Goal: Task Accomplishment & Management: Manage account settings

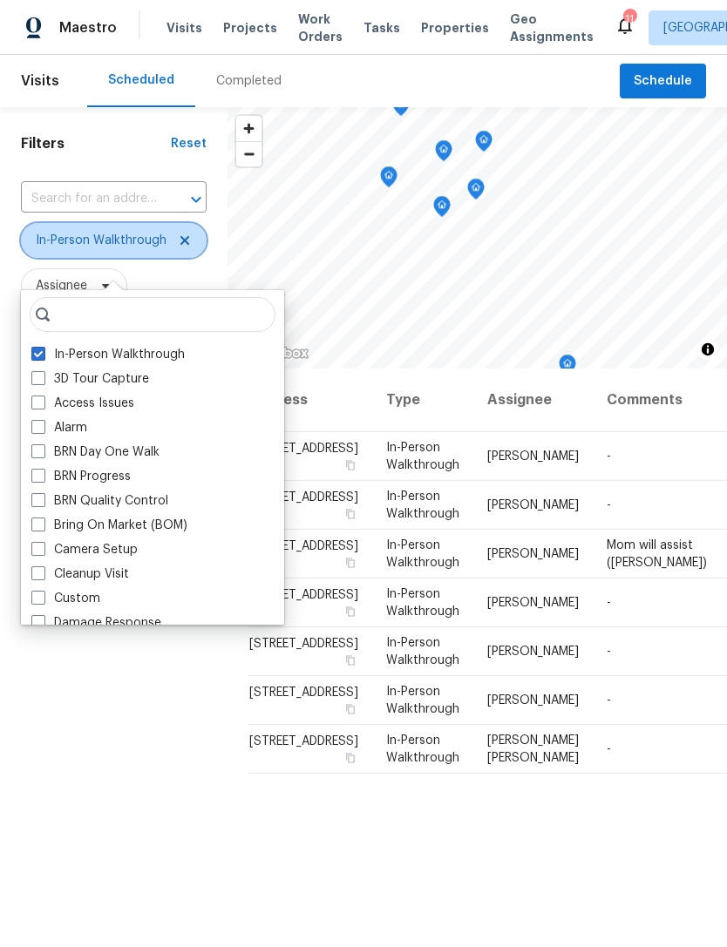
click at [183, 247] on icon at bounding box center [185, 241] width 14 height 14
checkbox input "false"
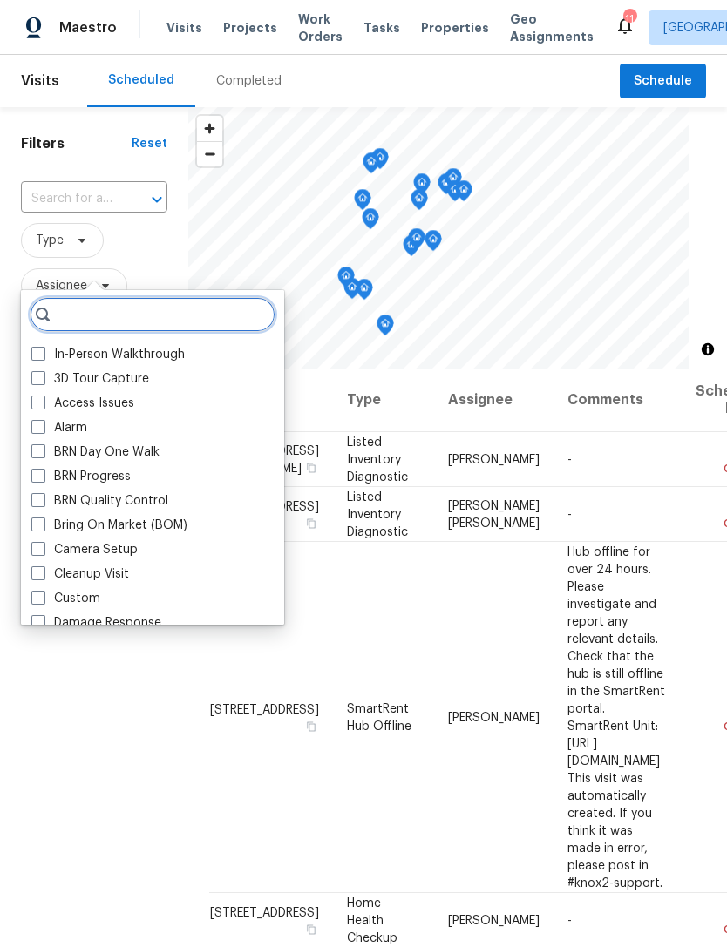
click at [196, 300] on input "search" at bounding box center [153, 314] width 246 height 35
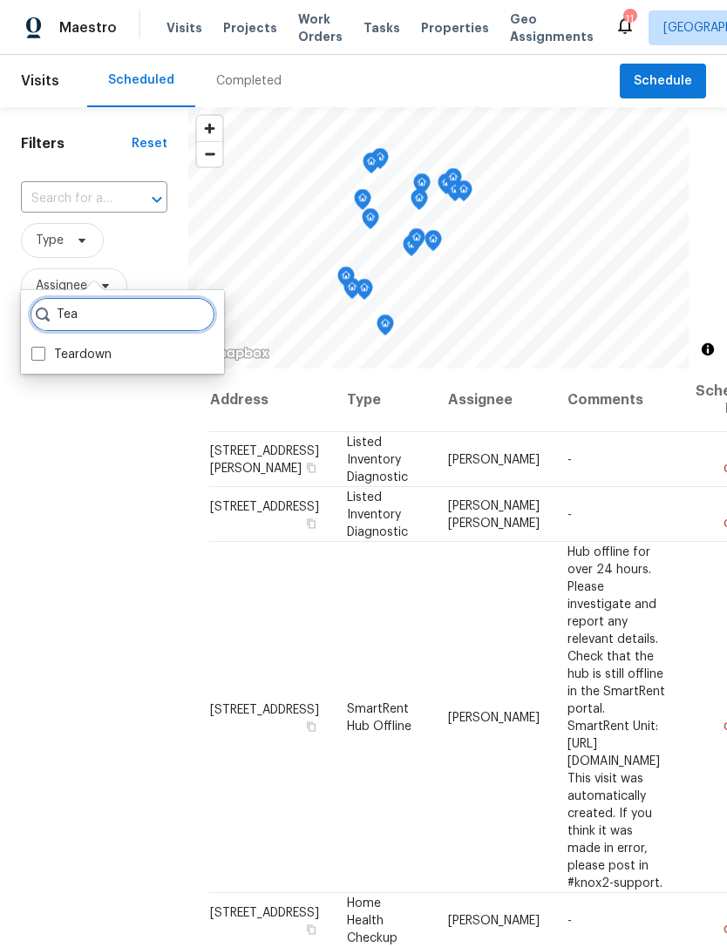
type input "Tea"
click at [44, 350] on span at bounding box center [38, 354] width 14 height 14
click at [43, 350] on input "Teardown" at bounding box center [36, 351] width 11 height 11
checkbox input "true"
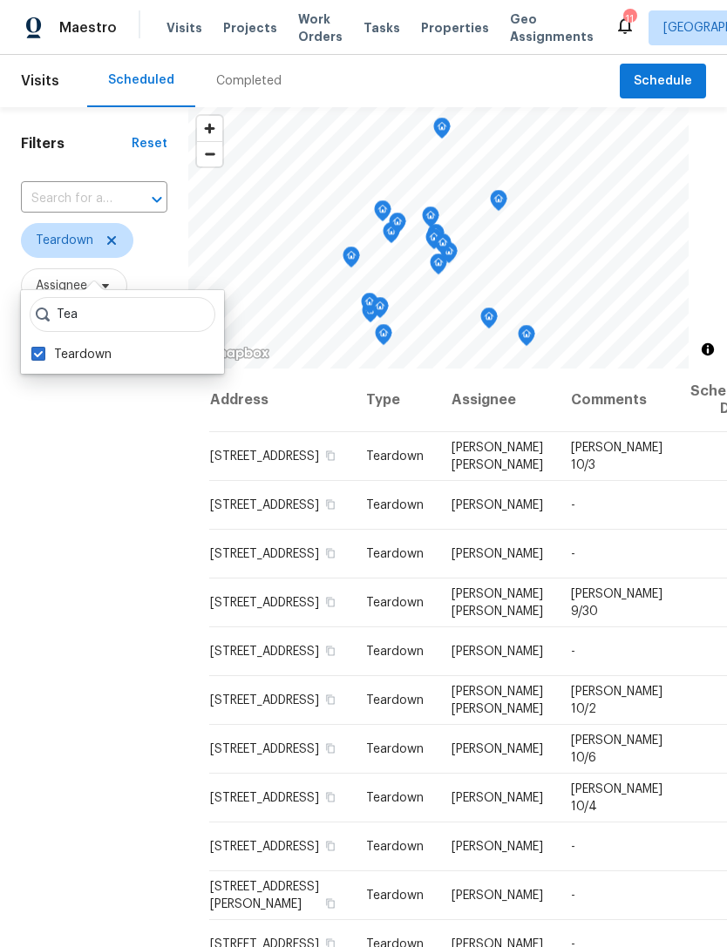
click at [132, 741] on div "Filters Reset ​ Teardown Assignee Scheduled Date" at bounding box center [94, 616] width 188 height 1019
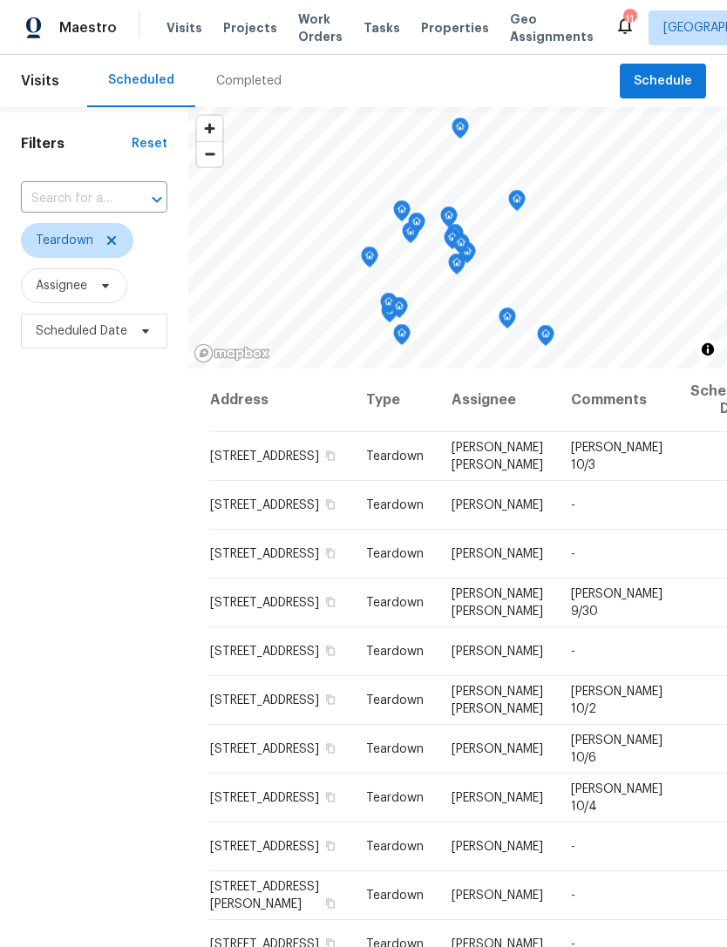
click at [438, 31] on span "Properties" at bounding box center [455, 27] width 68 height 17
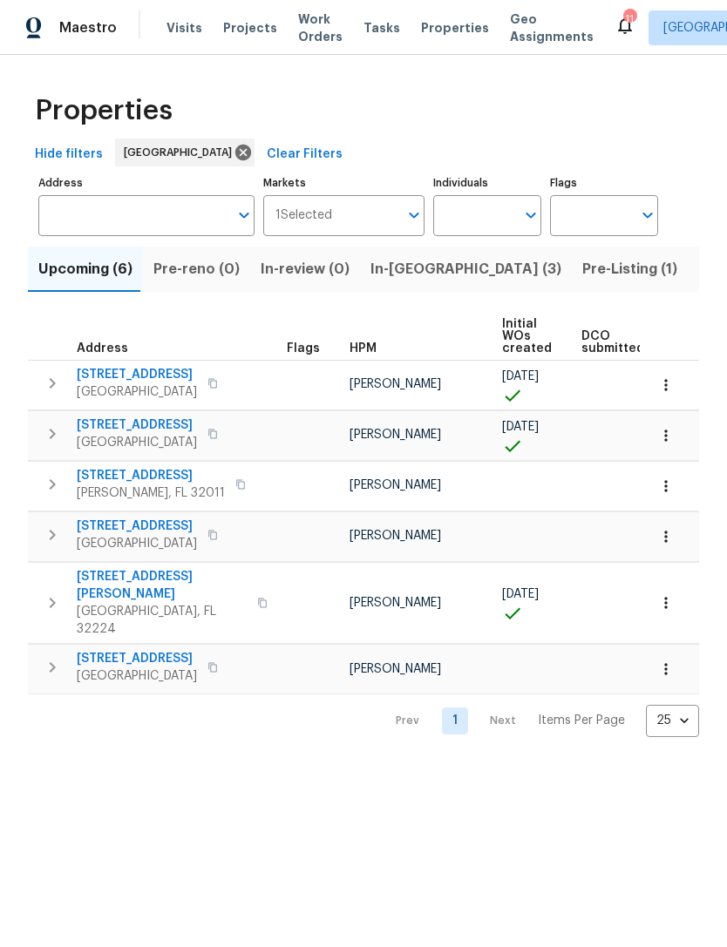
click at [698, 281] on span "Listed (72)" at bounding box center [735, 269] width 74 height 24
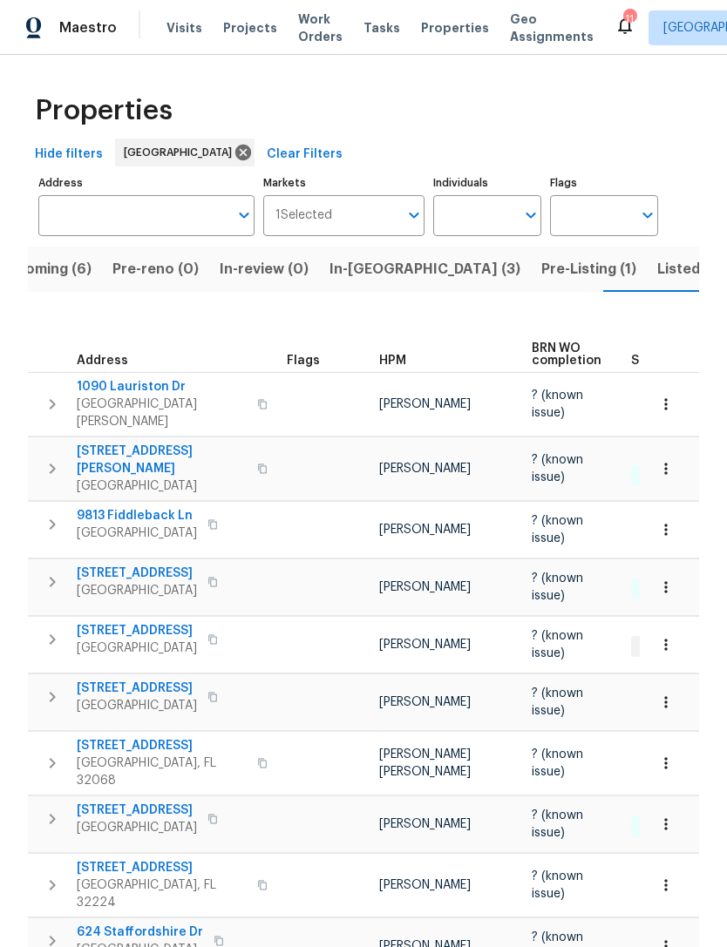
click at [386, 367] on span "HPM" at bounding box center [392, 361] width 27 height 12
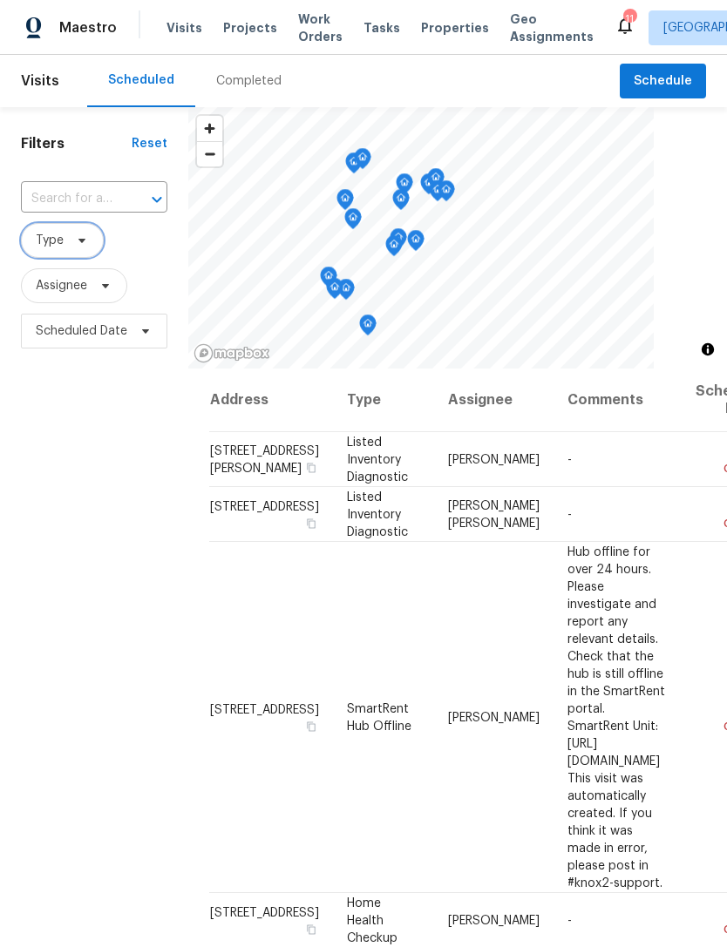
click at [85, 247] on icon at bounding box center [82, 241] width 14 height 14
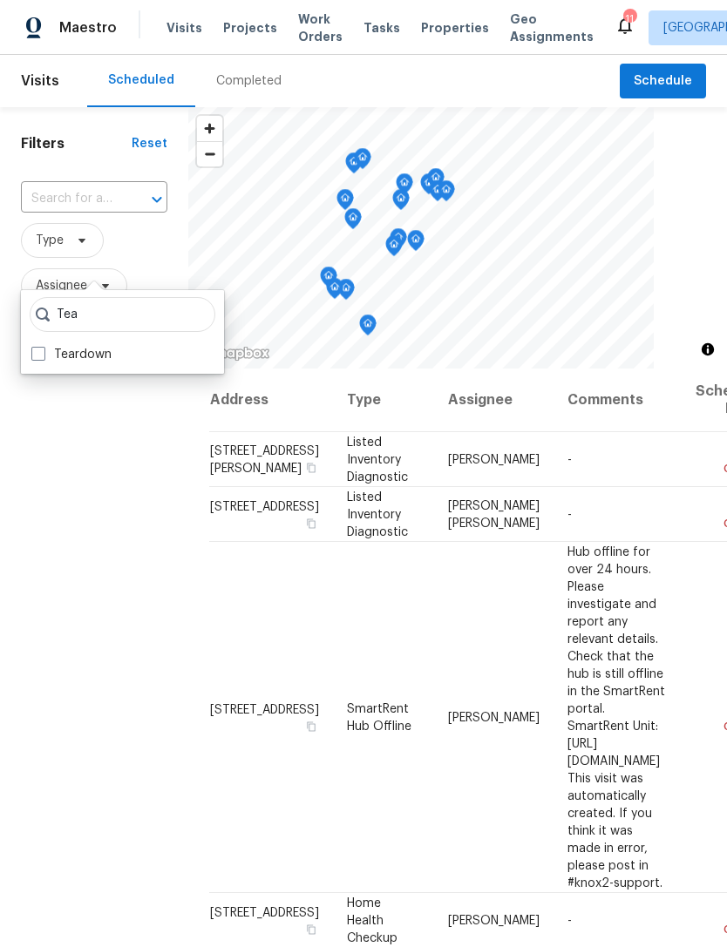
type input "Tea"
click at [33, 355] on span at bounding box center [38, 354] width 14 height 14
click at [33, 355] on input "Teardown" at bounding box center [36, 351] width 11 height 11
checkbox input "true"
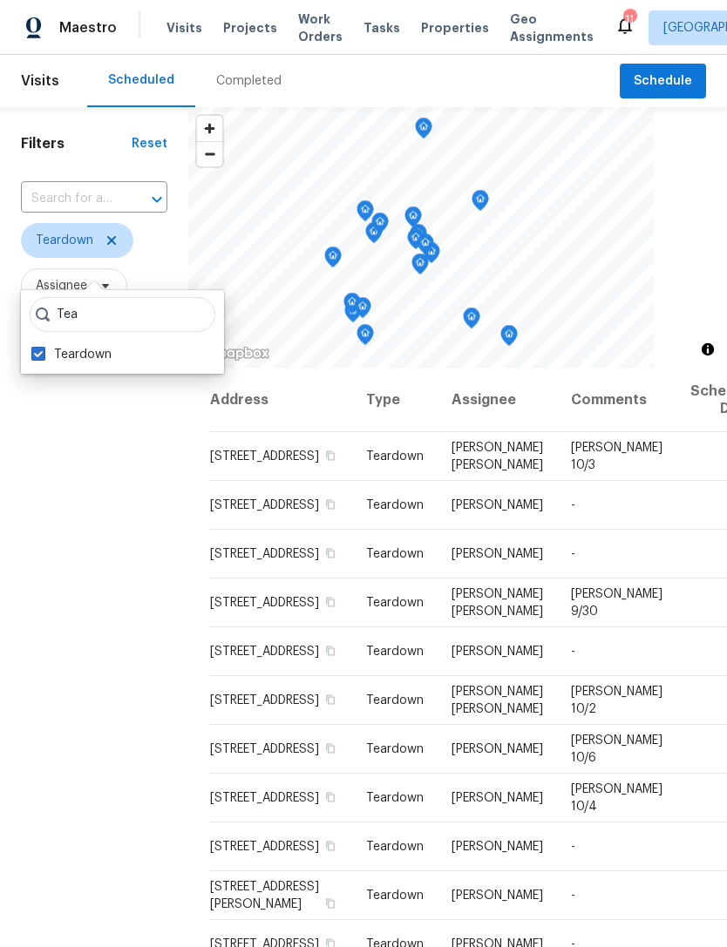
click at [71, 673] on div "Filters Reset ​ Teardown Assignee Scheduled Date" at bounding box center [94, 616] width 188 height 1019
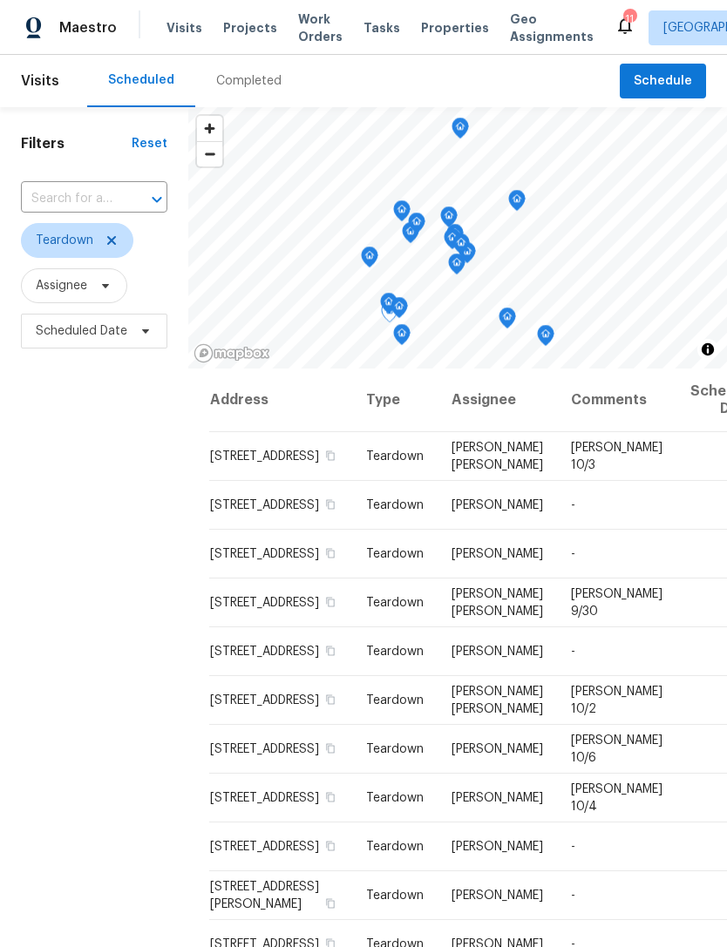
click at [0, 0] on icon at bounding box center [0, 0] width 0 height 0
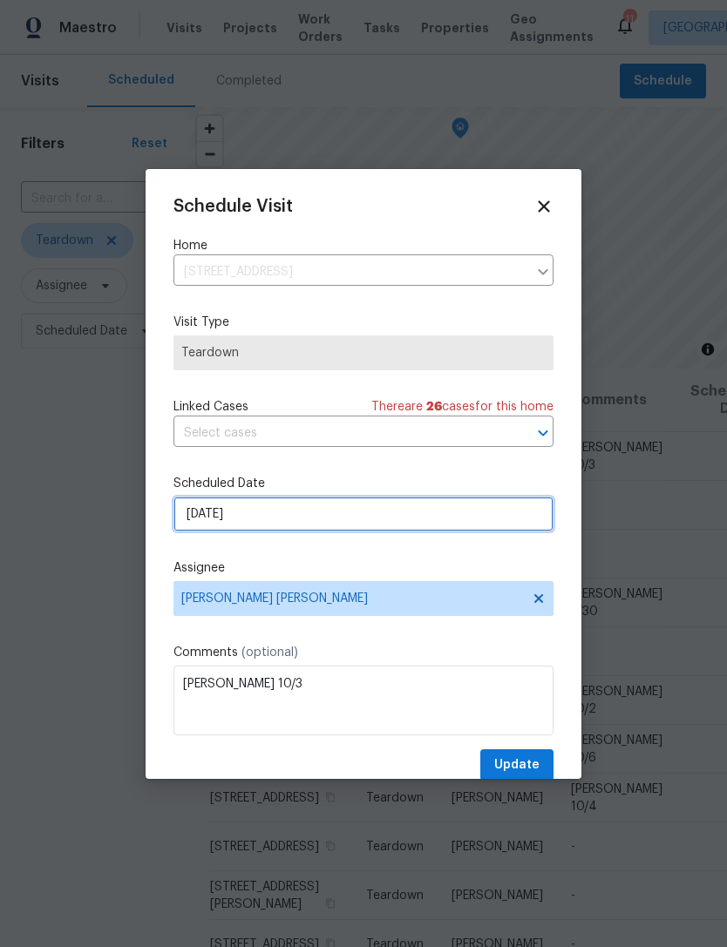
click at [280, 515] on input "9/28/2025" at bounding box center [363, 514] width 380 height 35
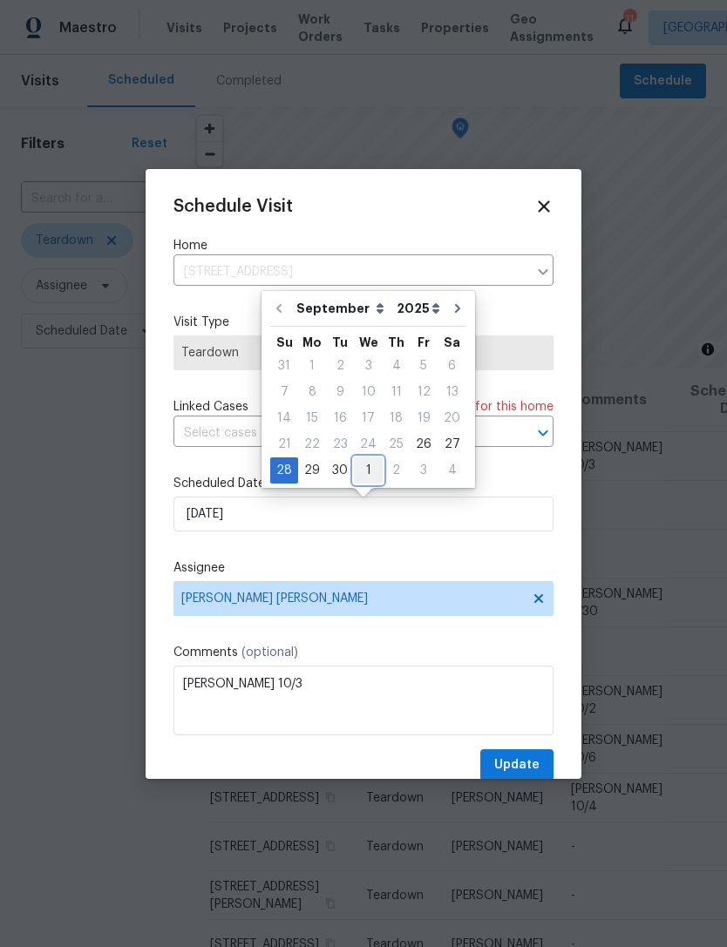
click at [368, 475] on div "1" at bounding box center [368, 470] width 29 height 24
type input "10/1/2025"
select select "9"
click at [371, 554] on div "Schedule Visit Home 3124 Hidden Lake Cv, Middleburg, FL 32068 ​ Visit Type Tear…" at bounding box center [363, 489] width 380 height 585
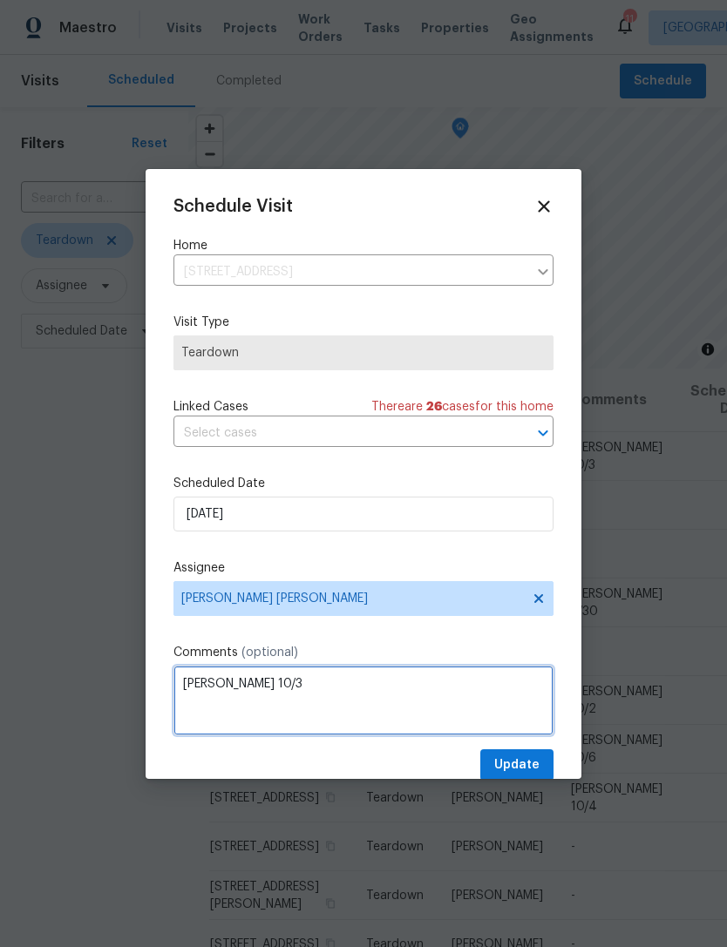
click at [270, 691] on textarea "COE 10/3" at bounding box center [363, 701] width 380 height 70
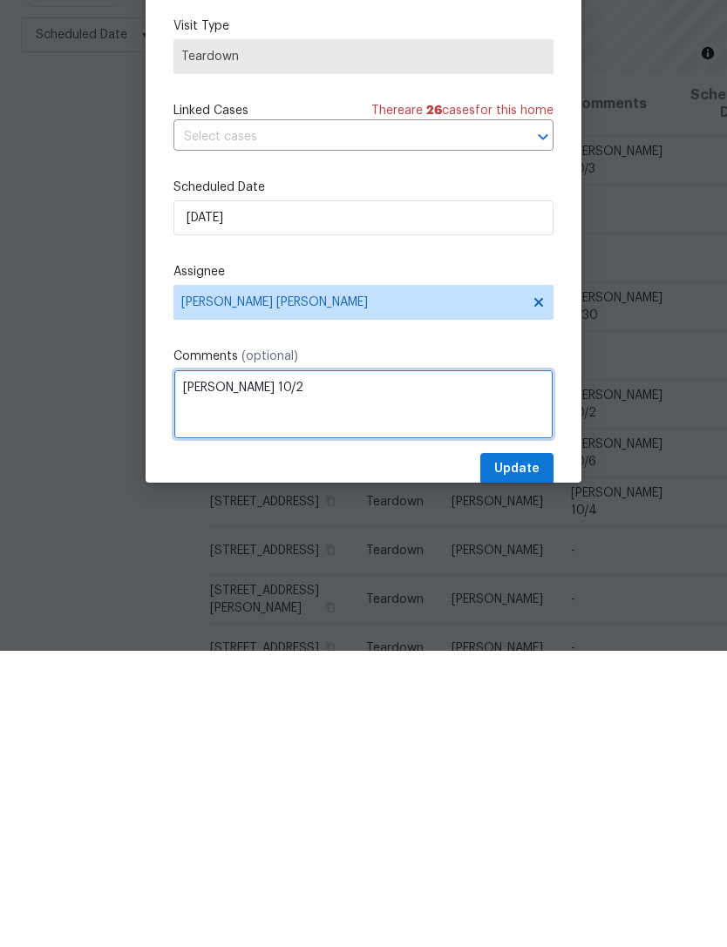
type textarea "[PERSON_NAME] 10/2"
click at [374, 346] on div "Schedule Visit Home 3124 Hidden Lake Cv, Middleburg, FL 32068 ​ Visit Type Tear…" at bounding box center [363, 489] width 380 height 585
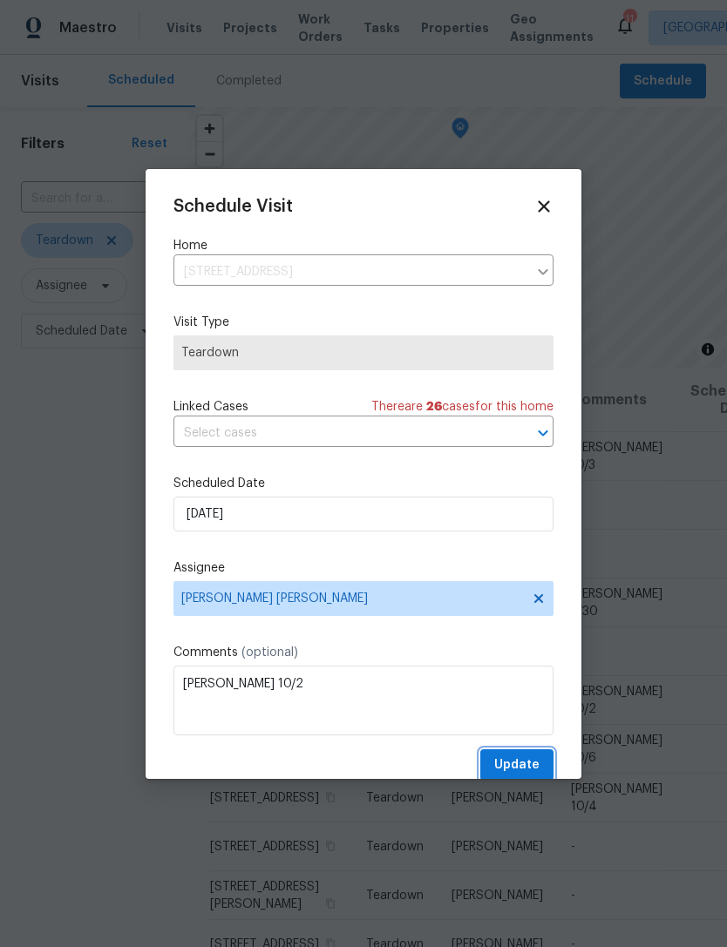
click at [523, 761] on span "Update" at bounding box center [516, 766] width 45 height 22
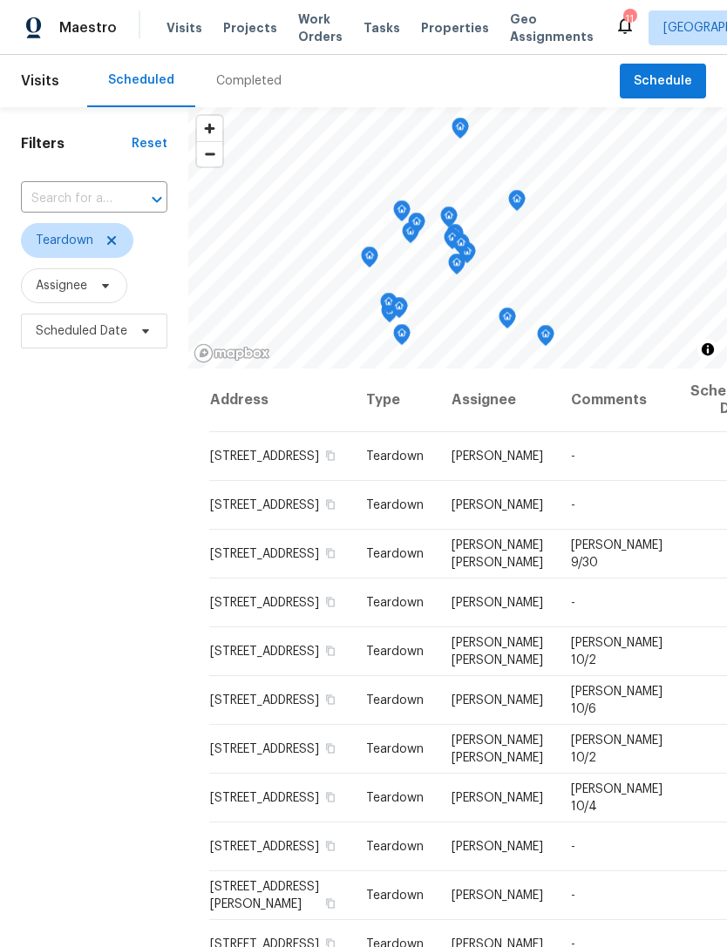
scroll to position [0, 0]
